Goal: Transaction & Acquisition: Purchase product/service

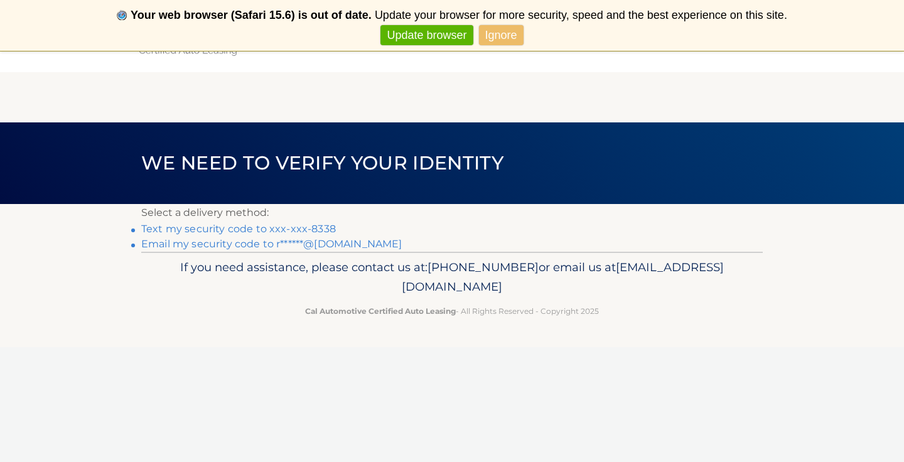
click at [203, 242] on link "Email my security code to r******@[DOMAIN_NAME]" at bounding box center [271, 244] width 261 height 12
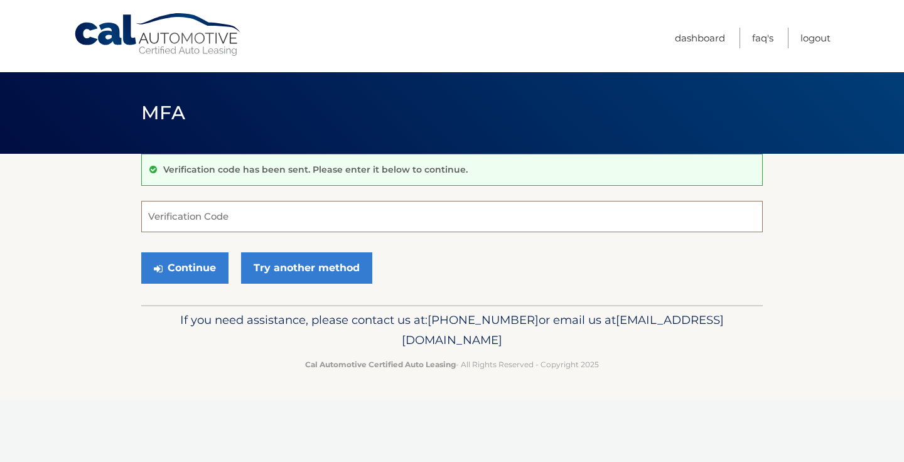
click at [191, 208] on input "Verification Code" at bounding box center [451, 216] width 621 height 31
type input "785083"
click at [201, 267] on button "Continue" at bounding box center [184, 267] width 87 height 31
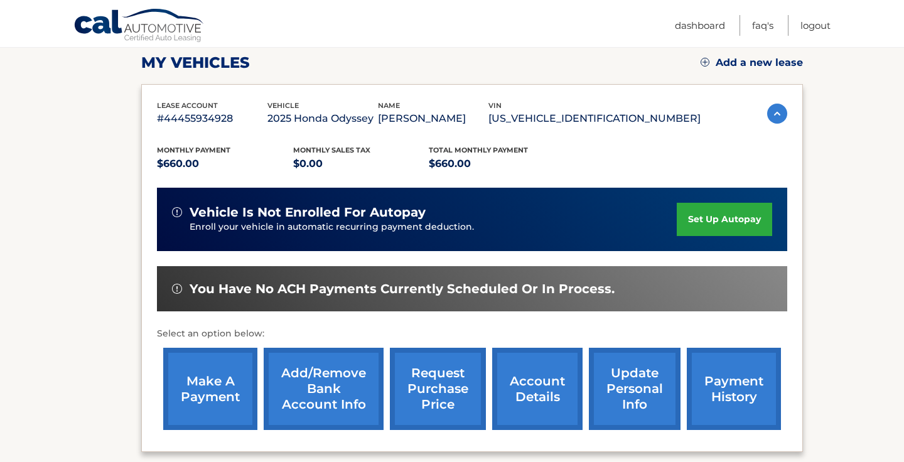
scroll to position [226, 0]
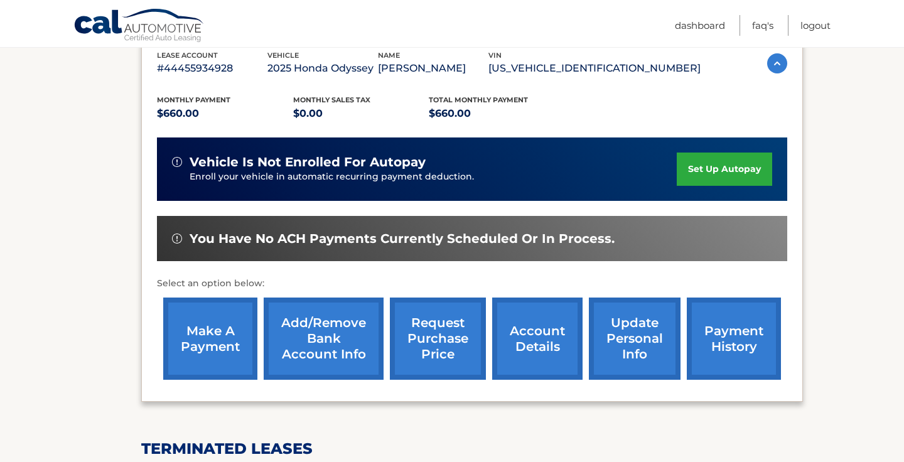
click at [187, 331] on link "make a payment" at bounding box center [210, 339] width 94 height 82
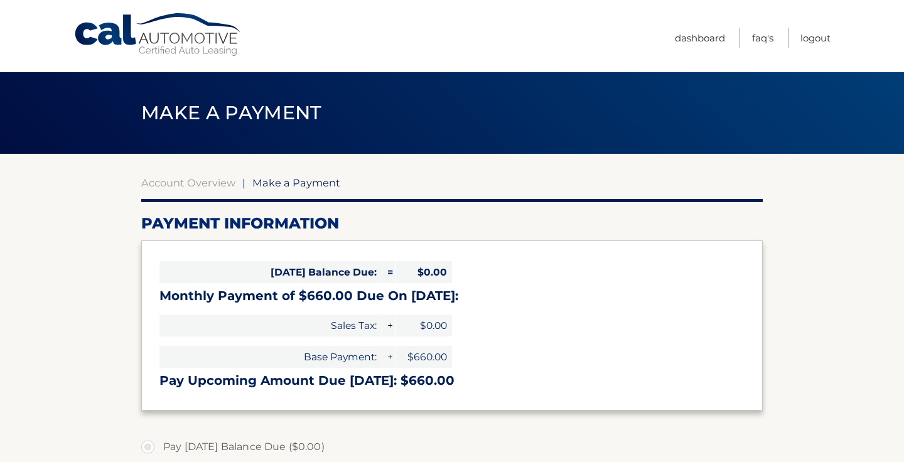
select select "NGI2NTIxNzQtMTAyNy00OGRiLThmMTEtMWI4MWJlNDc3MWM0"
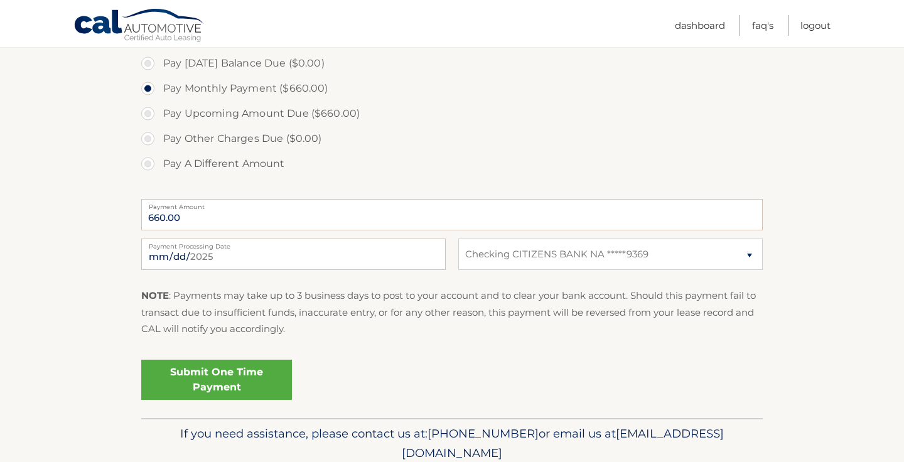
scroll to position [402, 0]
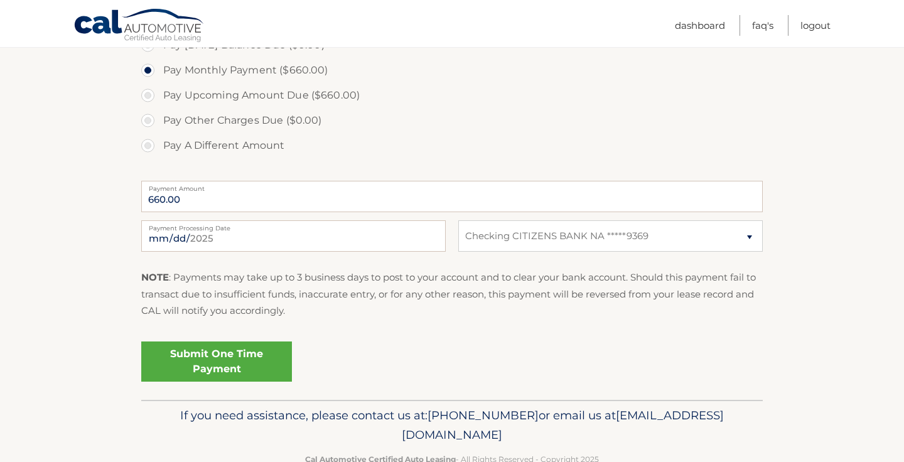
click at [216, 357] on link "Submit One Time Payment" at bounding box center [216, 361] width 151 height 40
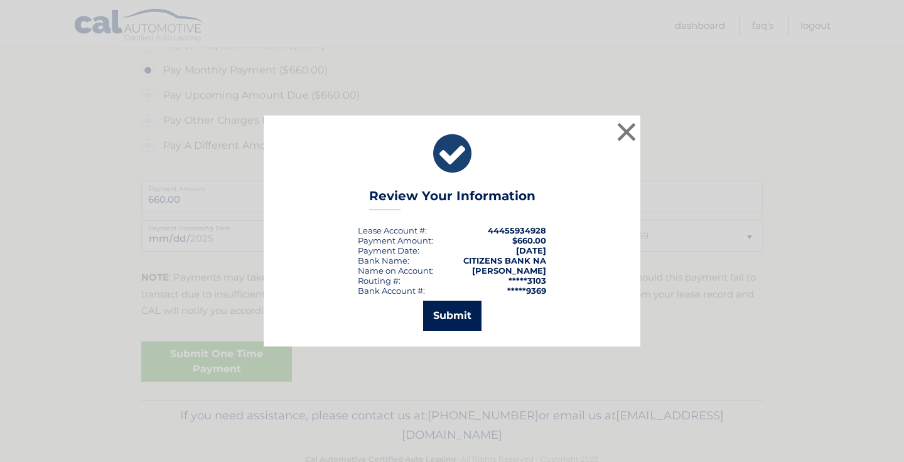
click at [447, 315] on button "Submit" at bounding box center [452, 316] width 58 height 30
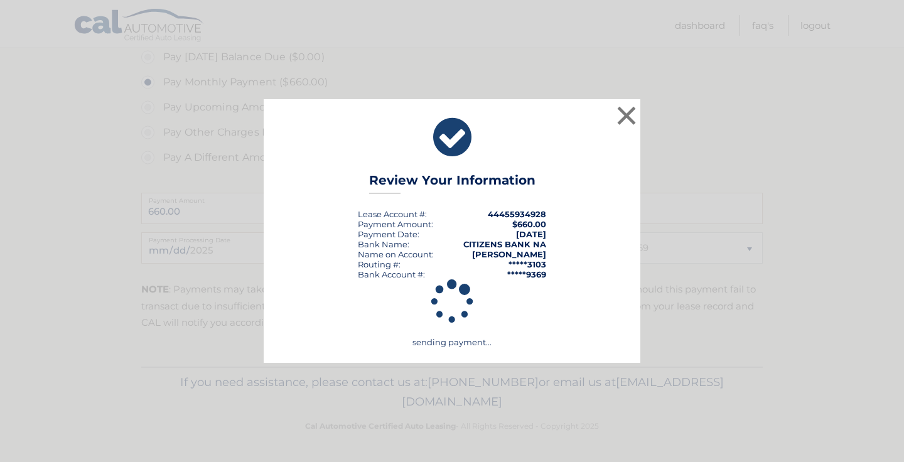
scroll to position [386, 0]
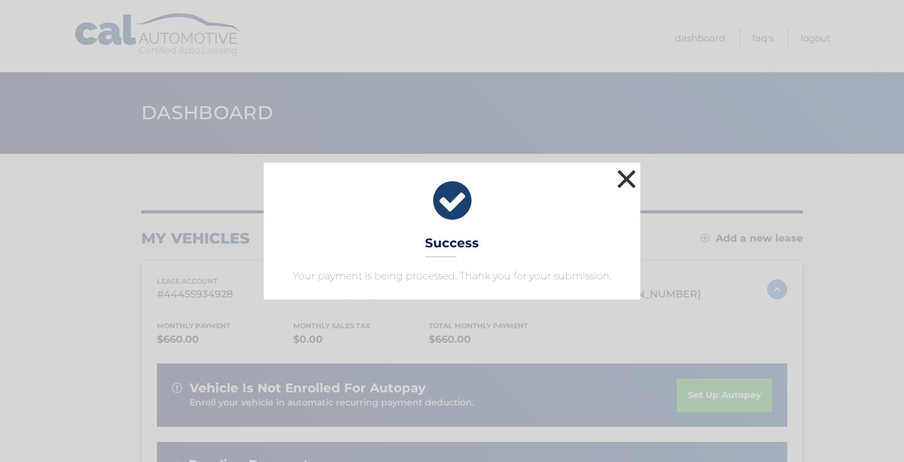
click at [626, 178] on button "×" at bounding box center [626, 178] width 25 height 25
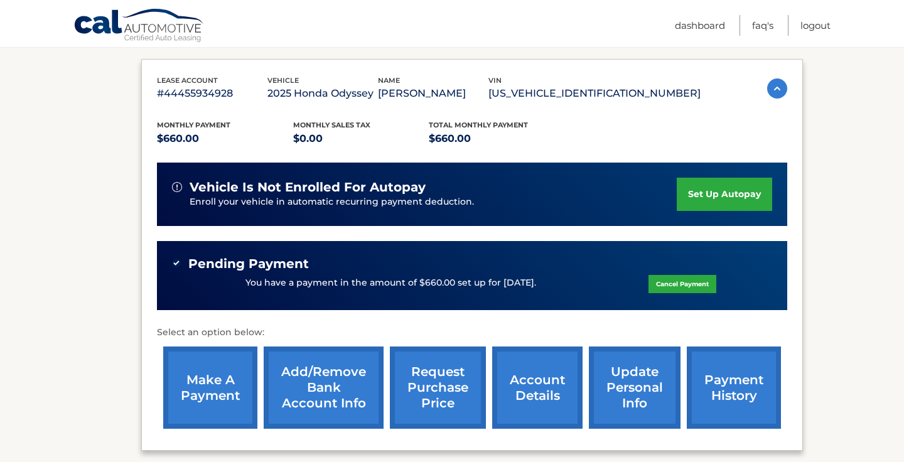
scroll to position [151, 0]
